Goal: Check status: Check status

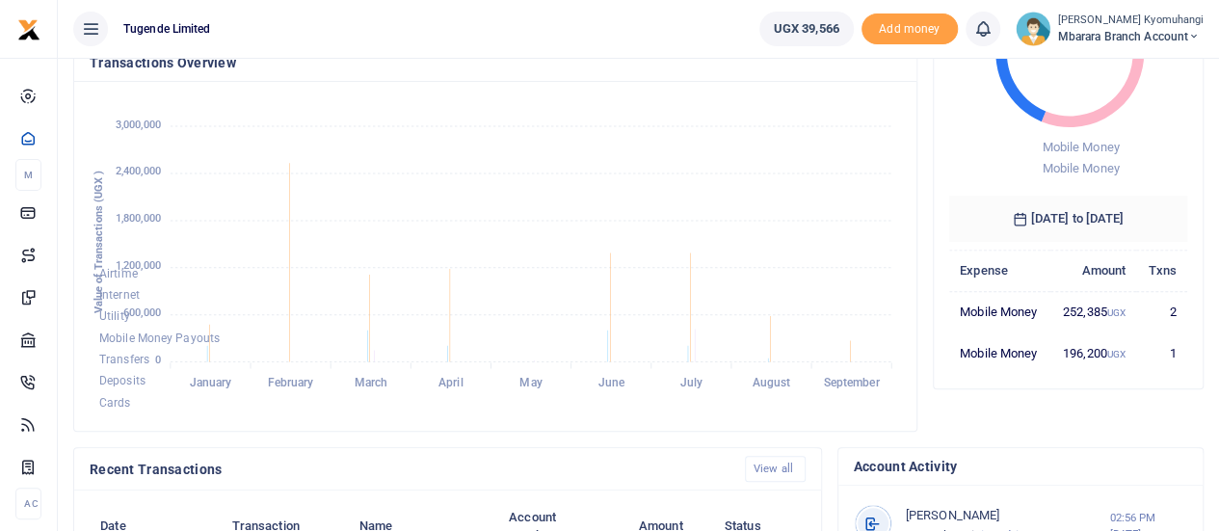
scroll to position [215, 0]
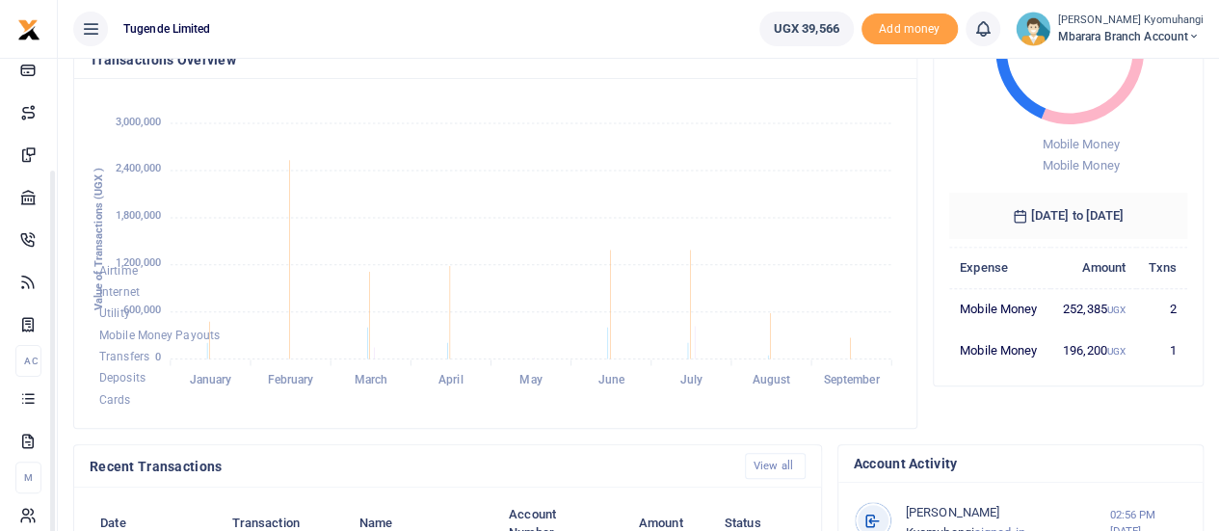
drag, startPoint x: 248, startPoint y: 282, endPoint x: 274, endPoint y: 434, distance: 153.5
click at [274, 434] on body "Start Dashboard M ake Payments Cards Xente Transfers Mobile Money Banks Airtime…" at bounding box center [609, 417] width 1219 height 1264
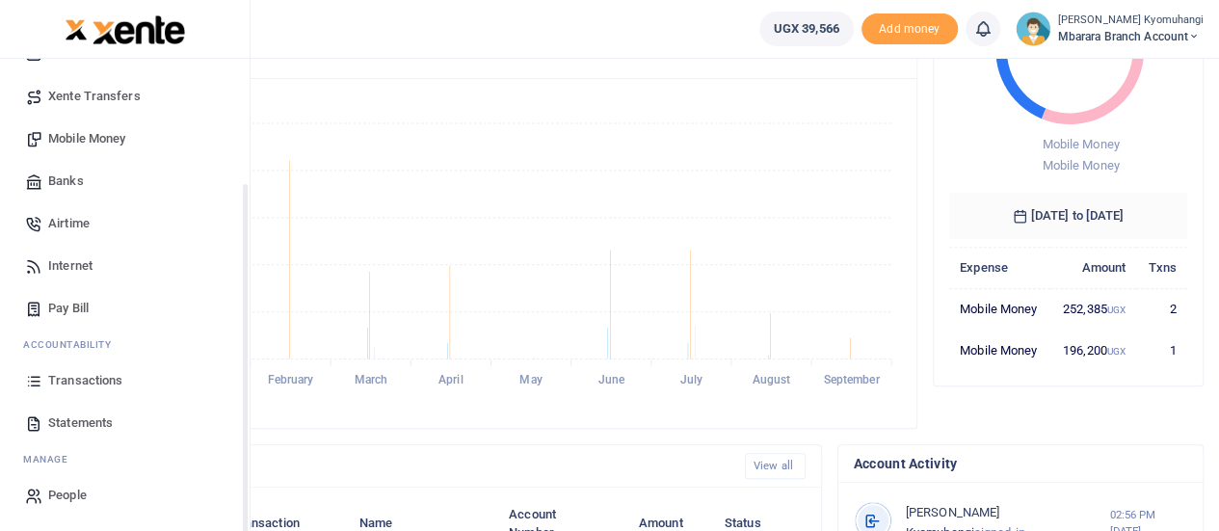
scroll to position [131, 0]
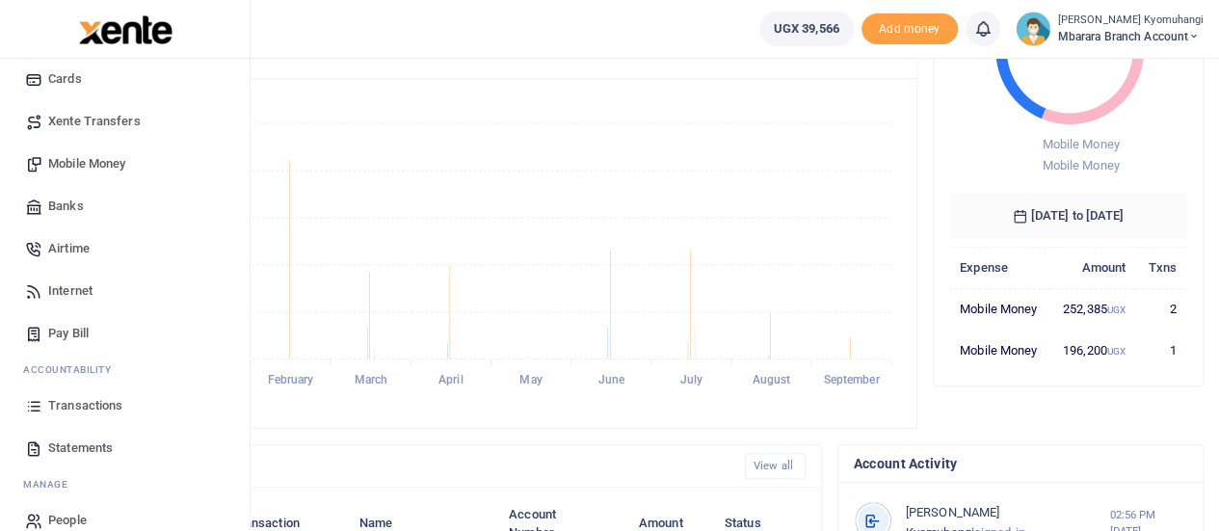
click at [100, 445] on span "Statements" at bounding box center [80, 448] width 65 height 19
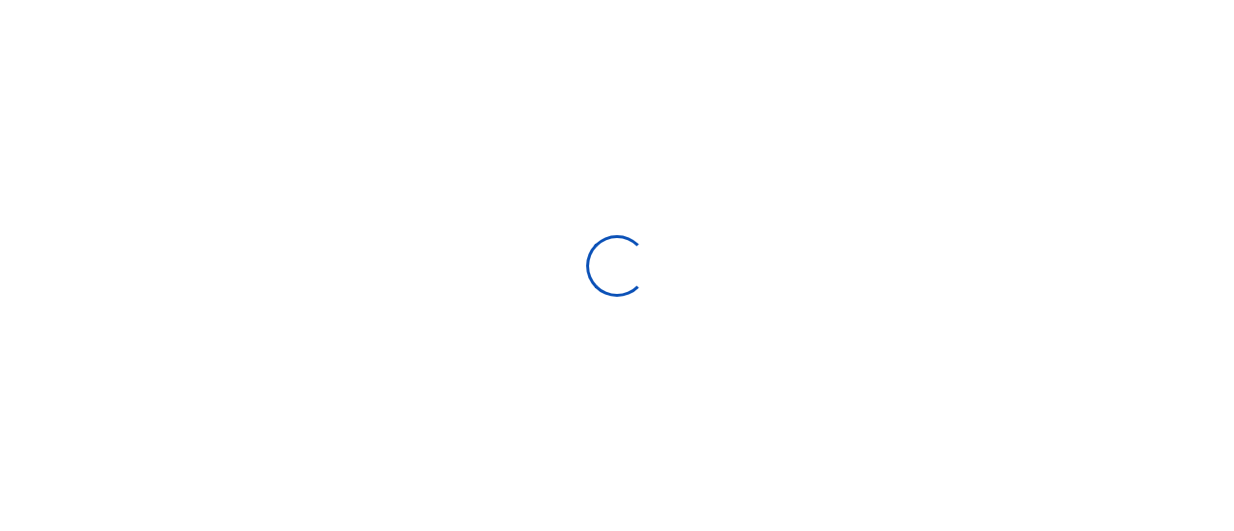
select select "ALL"
type input "08/12/2025 - 09/10/2025"
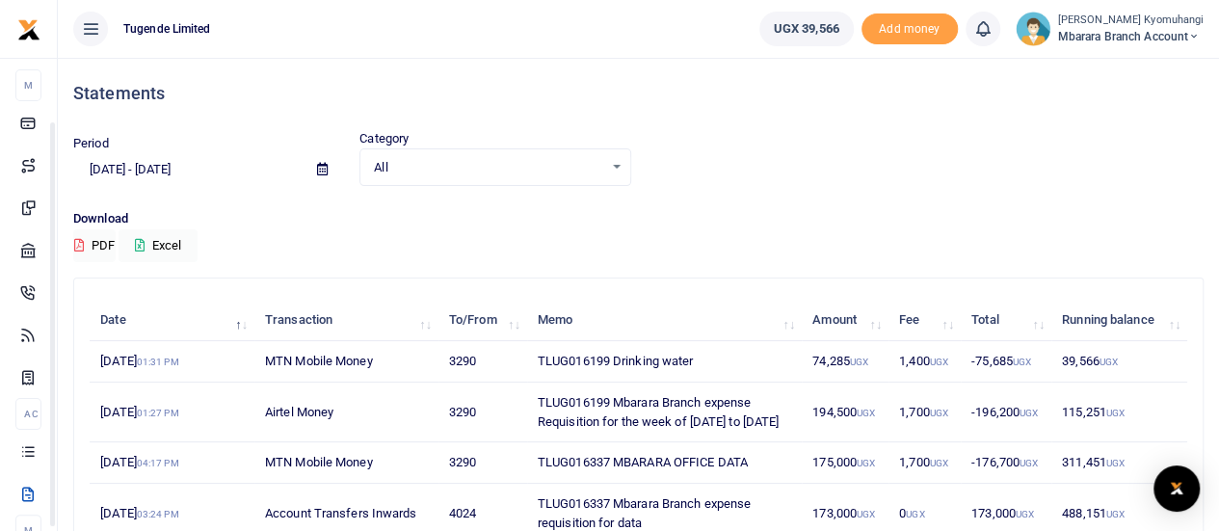
drag, startPoint x: 243, startPoint y: 264, endPoint x: 262, endPoint y: 364, distance: 102.1
click at [262, 364] on body "Start Dashboard M ake Payments Cards Xente Transfers Mobile Money Banks Airtime…" at bounding box center [609, 499] width 1219 height 999
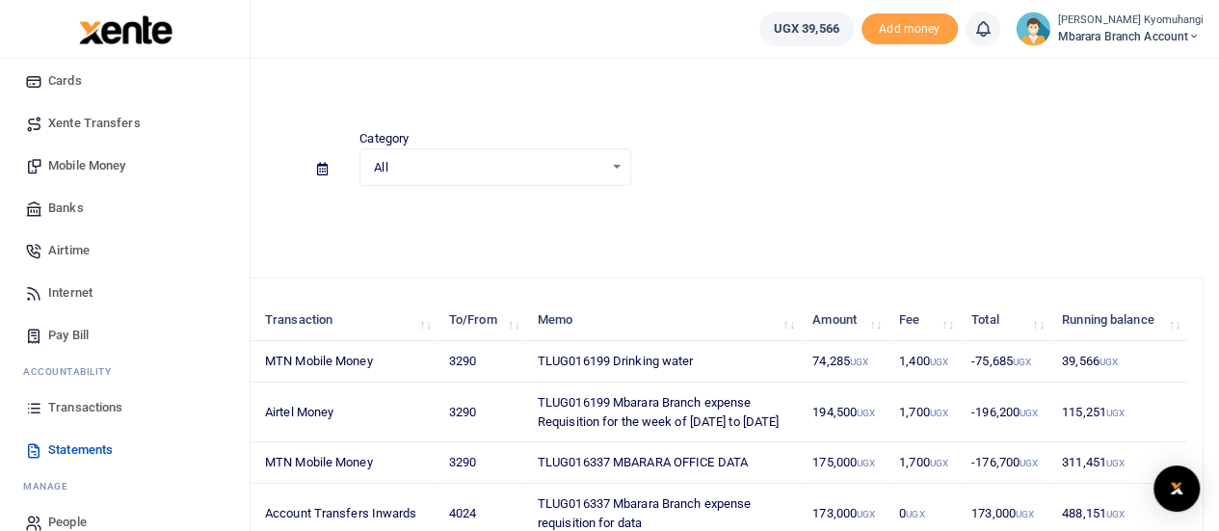
click at [91, 402] on span "Transactions" at bounding box center [85, 407] width 74 height 19
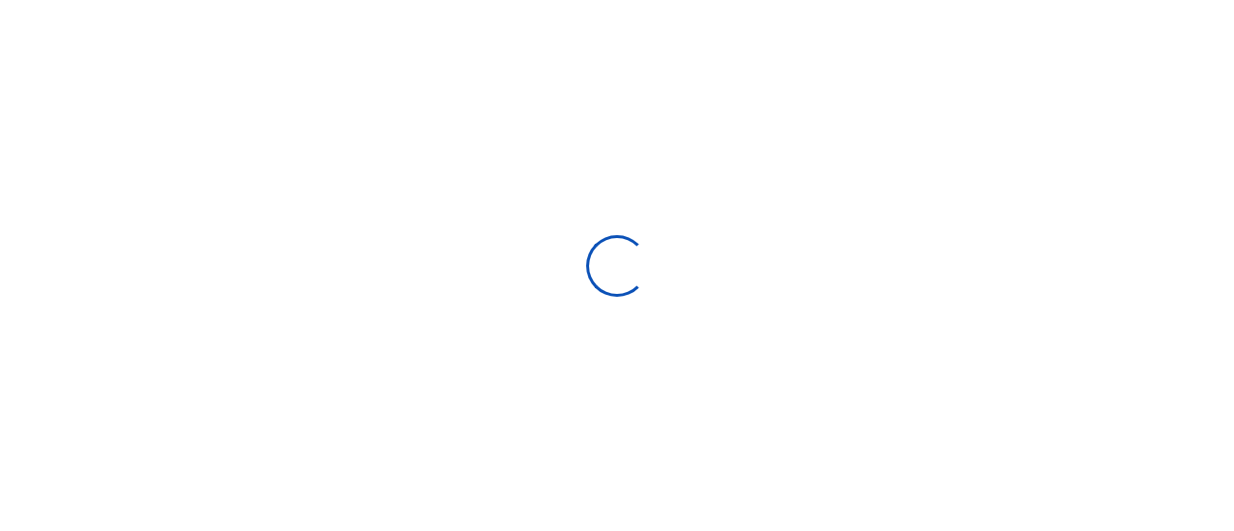
select select
type input "08/12/2025 - 09/10/2025"
